Goal: Transaction & Acquisition: Purchase product/service

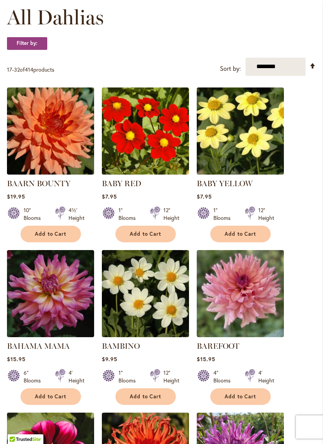
scroll to position [230, 0]
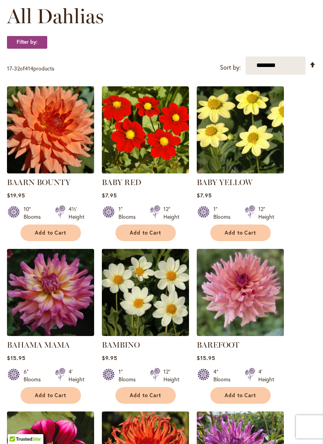
click at [287, 75] on select "**********" at bounding box center [276, 66] width 60 height 18
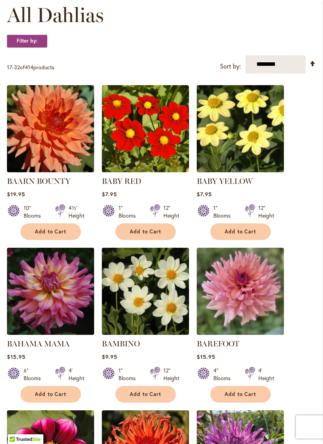
scroll to position [232, 0]
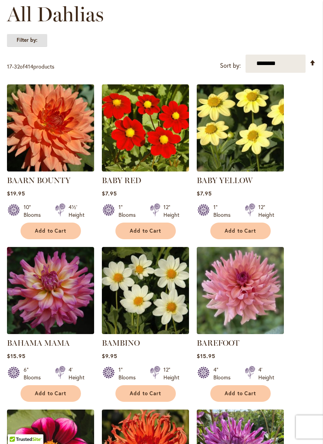
click at [34, 47] on strong "Filter by:" at bounding box center [27, 40] width 40 height 13
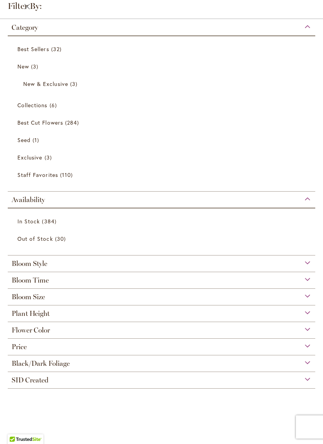
click at [41, 335] on span "Flower Color" at bounding box center [31, 330] width 38 height 9
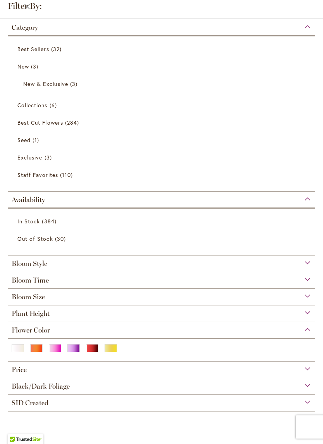
click at [14, 350] on div "White/Cream" at bounding box center [18, 348] width 12 height 8
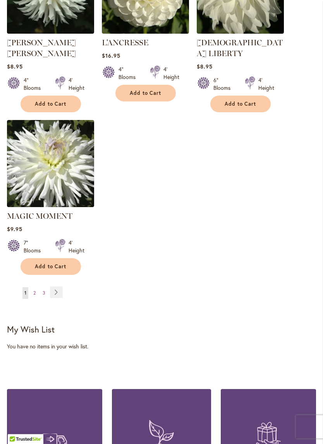
scroll to position [973, 0]
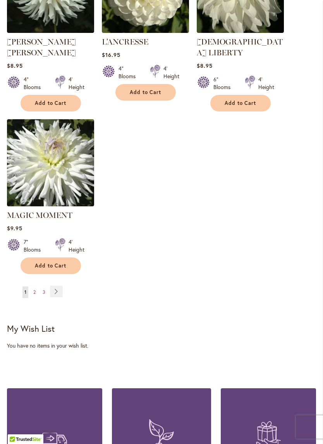
click at [56, 289] on link "Page Next" at bounding box center [56, 292] width 13 height 12
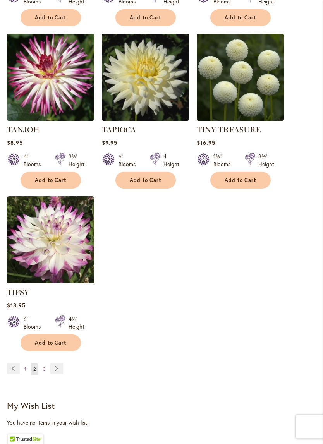
scroll to position [885, 0]
click at [55, 366] on link "Page Next" at bounding box center [56, 369] width 13 height 12
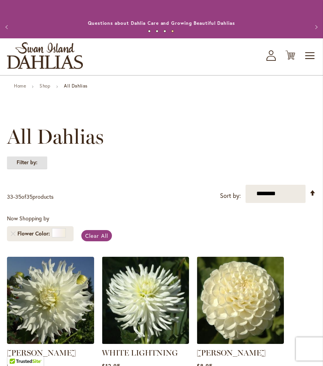
click at [33, 169] on strong "Filter by:" at bounding box center [27, 162] width 40 height 13
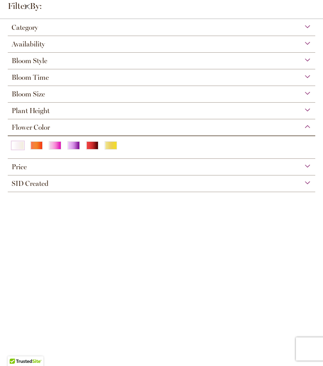
click at [111, 149] on div "Yellow" at bounding box center [111, 145] width 12 height 8
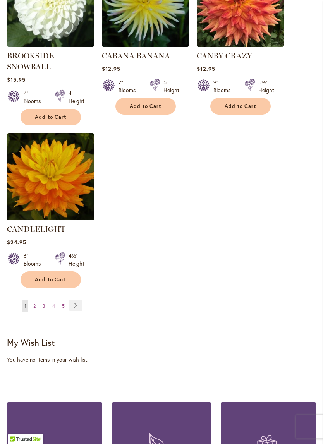
scroll to position [948, 0]
click at [73, 311] on link "Page Next" at bounding box center [75, 306] width 13 height 12
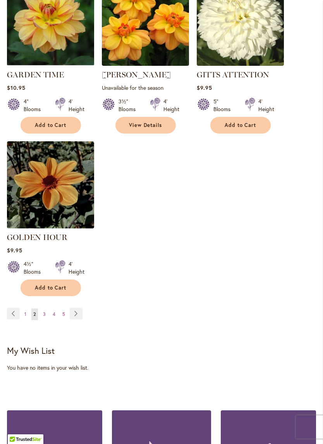
scroll to position [955, 0]
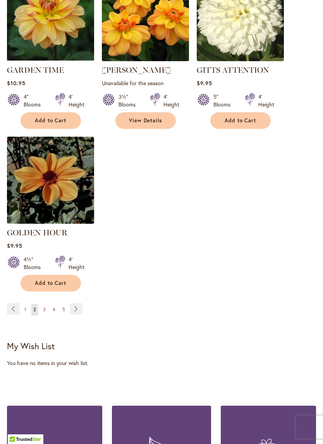
click at [78, 303] on link "Page Next" at bounding box center [76, 309] width 13 height 12
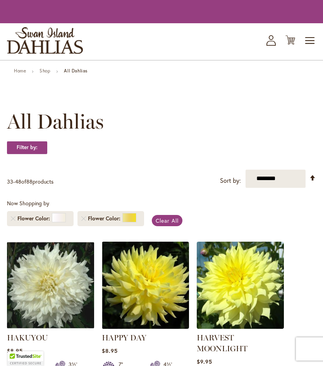
click at [72, 298] on img at bounding box center [50, 285] width 87 height 87
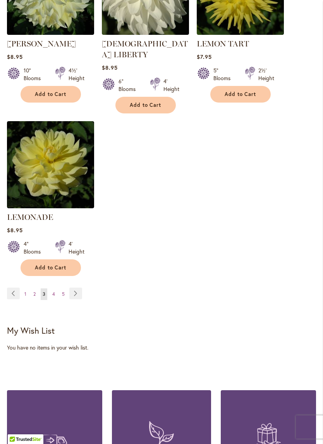
scroll to position [983, 0]
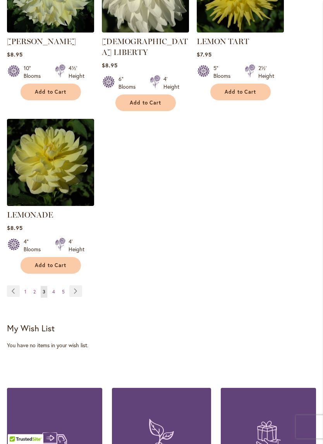
click at [76, 286] on link "Page Next" at bounding box center [75, 292] width 13 height 12
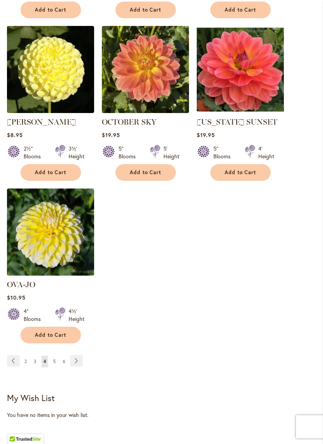
scroll to position [903, 0]
click at [79, 355] on link "Page Next" at bounding box center [76, 361] width 13 height 12
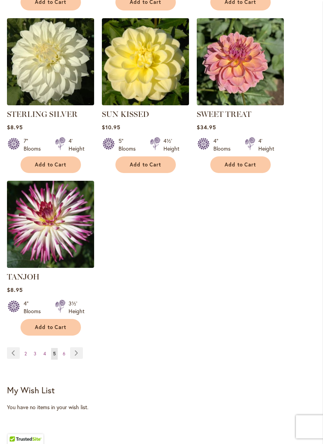
scroll to position [925, 0]
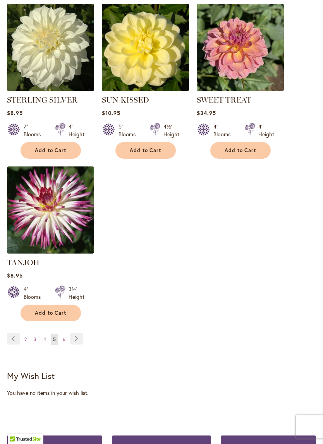
click at [78, 335] on link "Page Next" at bounding box center [76, 339] width 13 height 12
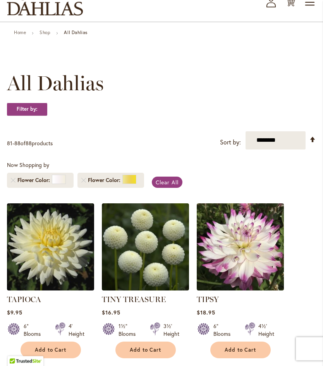
scroll to position [53, 0]
click at [287, 147] on select "**********" at bounding box center [276, 140] width 60 height 18
select select "**********"
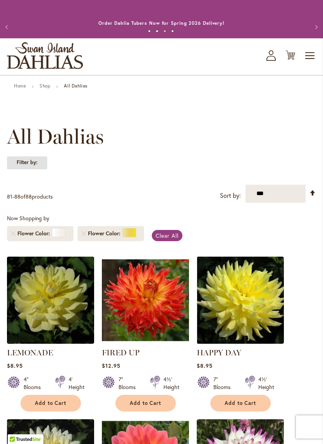
click at [34, 169] on strong "Filter by:" at bounding box center [27, 162] width 40 height 13
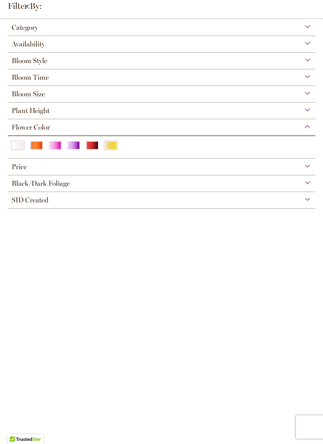
click at [58, 149] on div "Pink" at bounding box center [55, 145] width 12 height 8
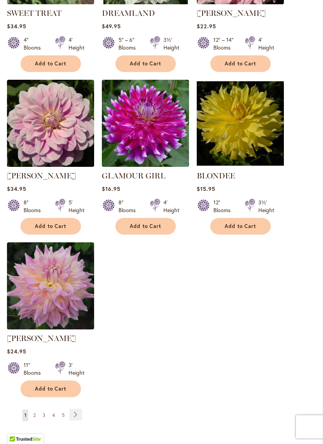
scroll to position [828, 0]
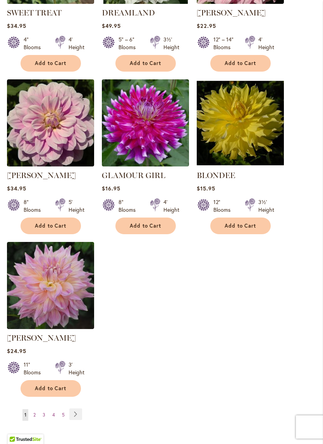
click at [77, 366] on link "Page Next" at bounding box center [75, 415] width 13 height 12
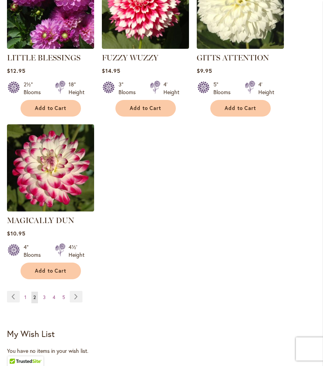
scroll to position [958, 0]
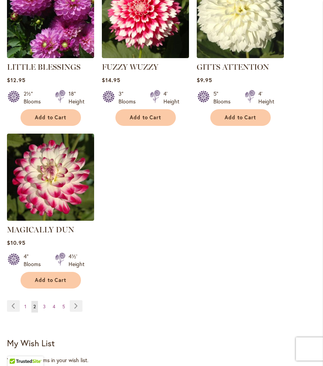
click at [77, 300] on link "Page Next" at bounding box center [76, 306] width 13 height 12
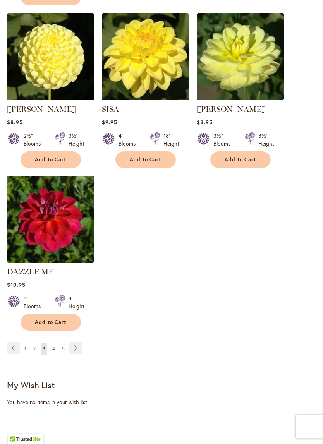
scroll to position [916, 0]
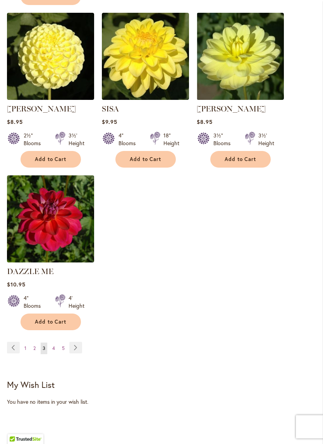
click at [76, 354] on link "Page Next" at bounding box center [75, 348] width 13 height 12
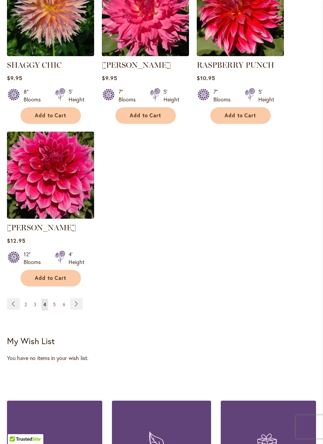
scroll to position [950, 0]
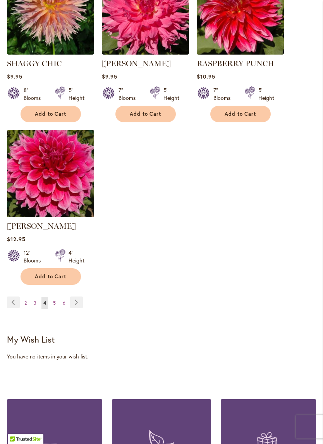
click at [79, 309] on link "Page Next" at bounding box center [76, 303] width 13 height 12
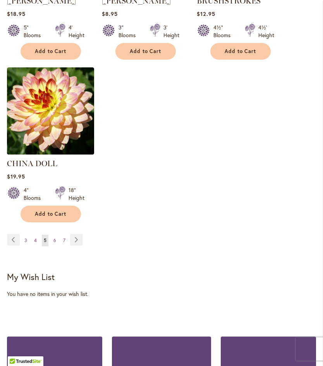
scroll to position [1023, 0]
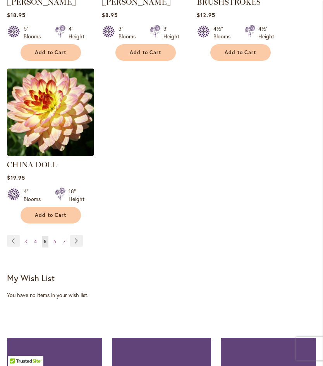
click at [74, 235] on link "Page Next" at bounding box center [76, 241] width 13 height 12
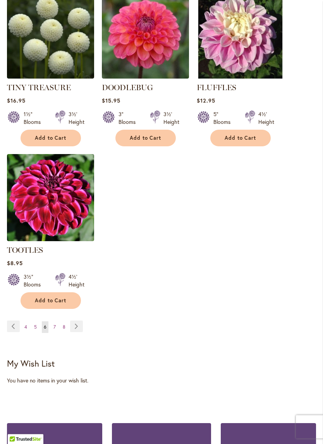
scroll to position [948, 0]
click at [77, 321] on link "Page Next" at bounding box center [76, 327] width 13 height 12
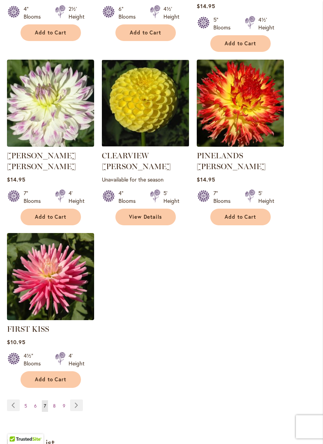
scroll to position [859, 0]
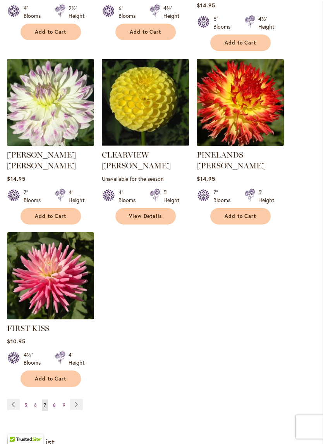
click at [77, 366] on link "Page Next" at bounding box center [76, 405] width 13 height 12
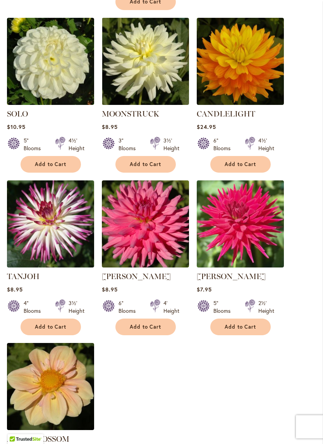
scroll to position [738, 0]
